Goal: Task Accomplishment & Management: Use online tool/utility

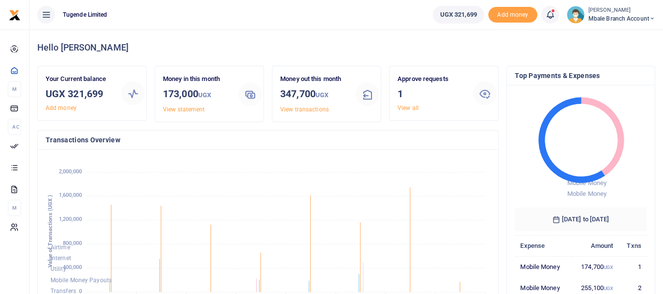
scroll to position [8, 8]
click at [487, 95] on icon at bounding box center [485, 93] width 12 height 12
click at [412, 107] on link "View all" at bounding box center [407, 107] width 21 height 7
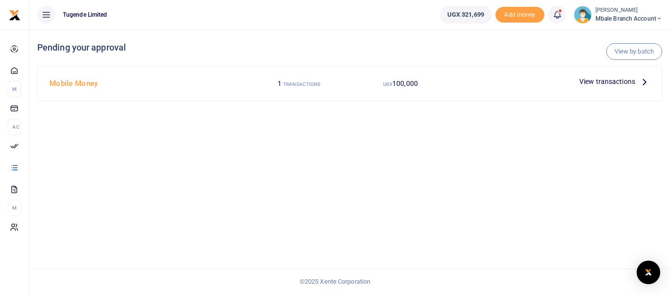
click at [611, 80] on span "View transactions" at bounding box center [607, 81] width 56 height 11
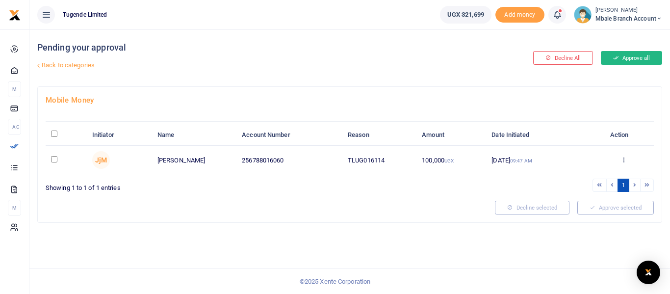
click at [632, 59] on button "Approve all" at bounding box center [631, 58] width 61 height 14
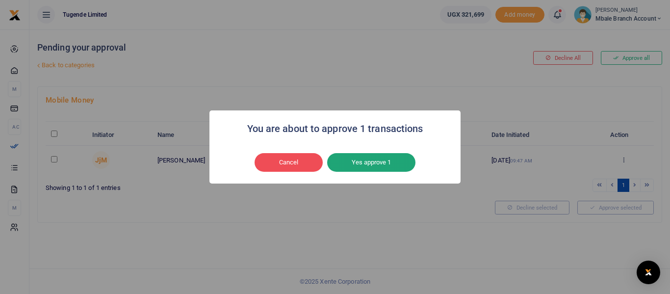
click at [381, 161] on button "Yes approve 1" at bounding box center [371, 162] width 88 height 19
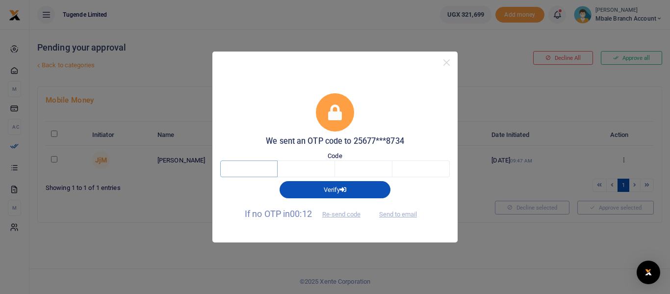
click at [250, 173] on input "text" at bounding box center [248, 168] width 57 height 17
type input "4"
type input "6"
type input "2"
type input "6"
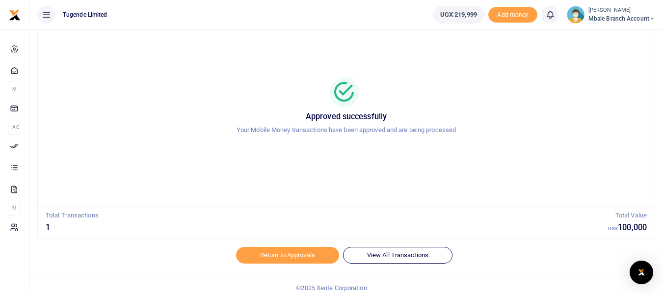
scroll to position [48, 0]
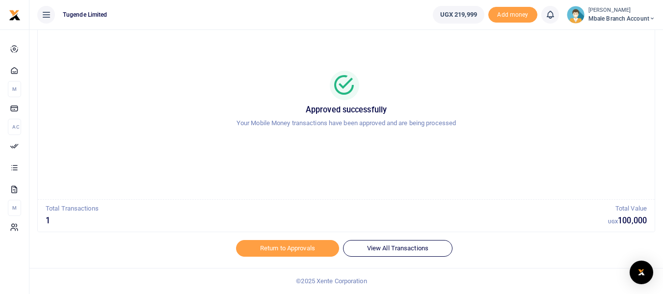
click at [45, 16] on icon at bounding box center [46, 14] width 10 height 11
